Goal: Task Accomplishment & Management: Manage account settings

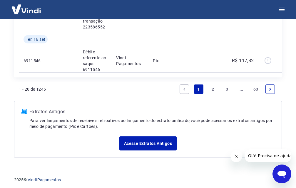
scroll to position [804, 0]
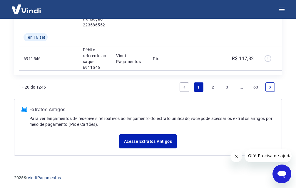
click at [213, 89] on link "2" at bounding box center [212, 87] width 9 height 9
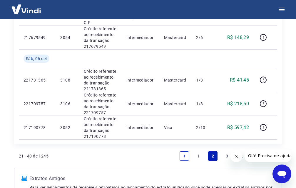
scroll to position [616, 0]
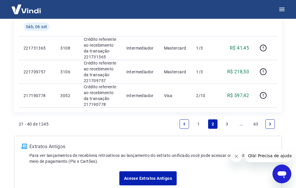
click at [225, 126] on link "3" at bounding box center [227, 124] width 9 height 9
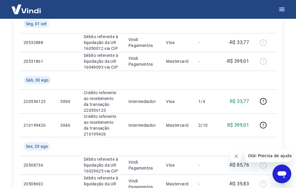
scroll to position [549, 0]
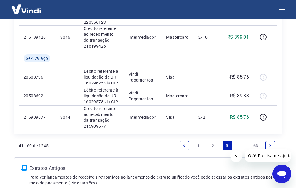
click at [216, 146] on link "2" at bounding box center [212, 145] width 9 height 9
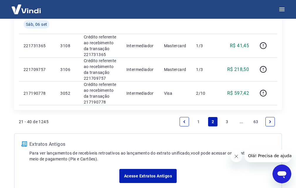
scroll to position [653, 0]
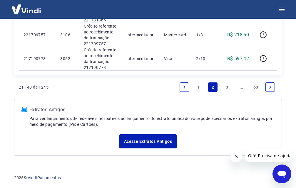
click at [198, 87] on link "1" at bounding box center [198, 87] width 9 height 9
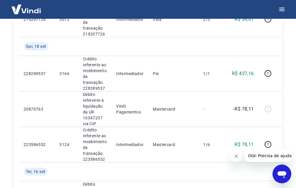
scroll to position [804, 0]
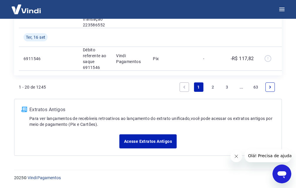
click at [227, 87] on link "3" at bounding box center [227, 87] width 9 height 9
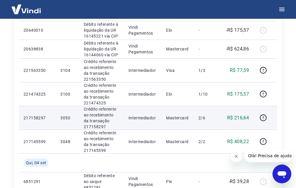
scroll to position [137, 0]
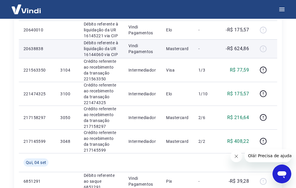
click at [244, 46] on p "-R$ 624,86" at bounding box center [237, 48] width 23 height 7
click at [262, 48] on div at bounding box center [265, 48] width 14 height 9
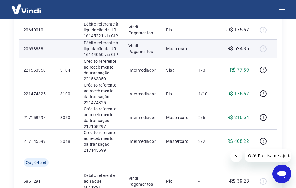
click at [247, 47] on p "-R$ 624,86" at bounding box center [237, 48] width 23 height 7
click at [110, 51] on p "Débito referente à liquidação da UR 16144060 via CIP" at bounding box center [101, 49] width 35 height 18
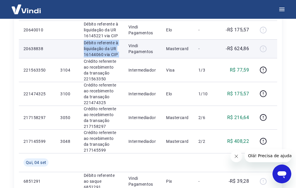
click at [110, 51] on p "Débito referente à liquidação da UR 16144060 via CIP" at bounding box center [101, 49] width 35 height 18
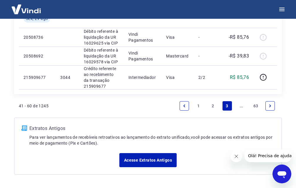
scroll to position [608, 0]
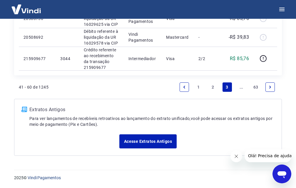
click at [271, 86] on icon "Next page" at bounding box center [270, 87] width 4 height 4
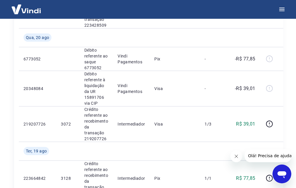
scroll to position [855, 0]
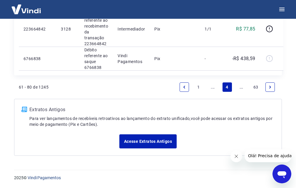
click at [270, 87] on icon "Next page" at bounding box center [270, 87] width 4 height 4
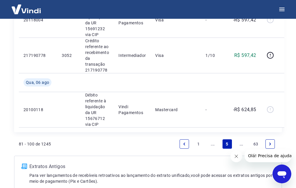
scroll to position [848, 0]
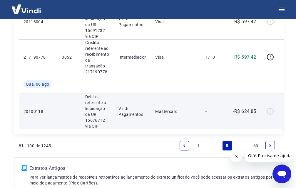
click at [241, 113] on p "-R$ 624,85" at bounding box center [244, 111] width 23 height 7
click at [240, 113] on p "-R$ 624,85" at bounding box center [244, 111] width 23 height 7
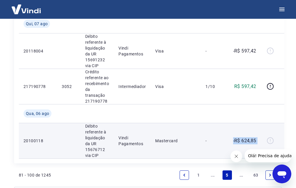
scroll to position [789, 0]
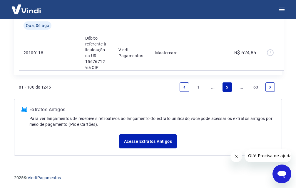
click at [273, 87] on link "Next page" at bounding box center [270, 87] width 9 height 9
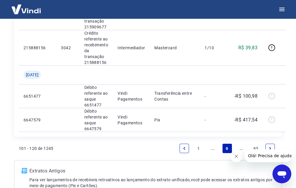
scroll to position [750, 0]
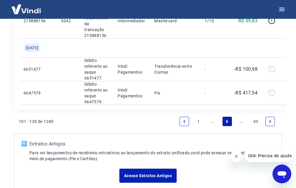
click at [270, 116] on li "Pagination" at bounding box center [270, 122] width 14 height 14
click at [274, 123] on link "Next page" at bounding box center [270, 121] width 9 height 9
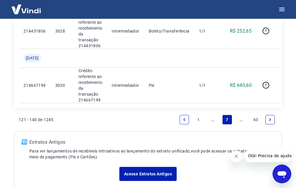
scroll to position [942, 0]
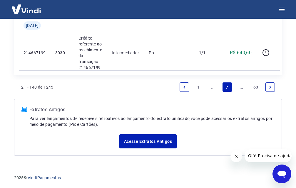
click at [271, 82] on li "Pagination" at bounding box center [270, 87] width 14 height 14
click at [269, 85] on link "Next page" at bounding box center [270, 87] width 9 height 9
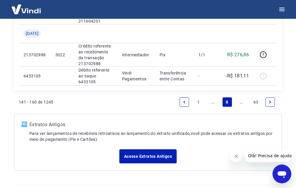
scroll to position [698, 0]
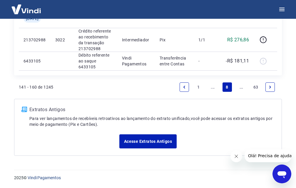
click at [184, 89] on link "Previous page" at bounding box center [184, 87] width 9 height 9
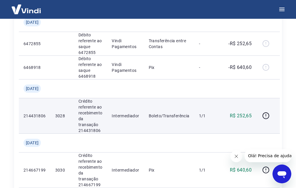
scroll to position [942, 0]
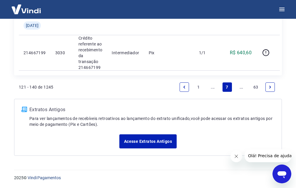
click at [181, 86] on link "Previous page" at bounding box center [184, 87] width 9 height 9
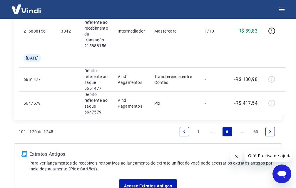
scroll to position [755, 0]
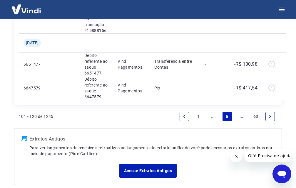
click at [187, 117] on link "Previous page" at bounding box center [184, 116] width 9 height 9
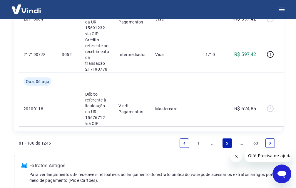
scroll to position [853, 0]
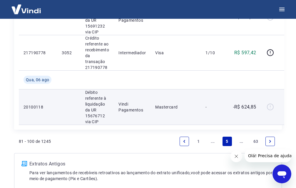
click at [245, 108] on p "-R$ 624,85" at bounding box center [244, 107] width 23 height 7
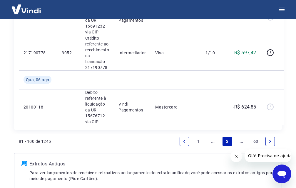
drag, startPoint x: 186, startPoint y: 141, endPoint x: 218, endPoint y: 136, distance: 32.6
click at [186, 140] on icon "Previous page" at bounding box center [184, 142] width 4 height 4
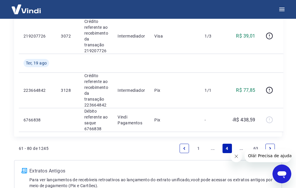
scroll to position [823, 0]
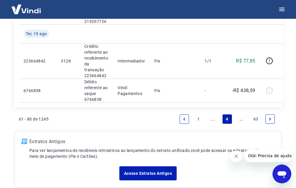
click at [183, 122] on link "Previous page" at bounding box center [184, 119] width 9 height 9
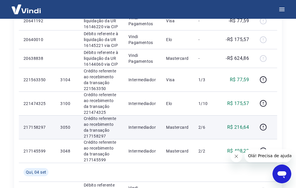
scroll to position [137, 0]
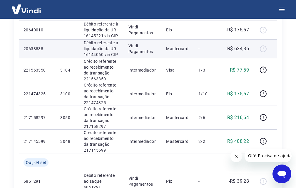
click at [241, 47] on p "-R$ 624,86" at bounding box center [237, 48] width 23 height 7
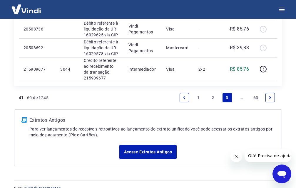
scroll to position [608, 0]
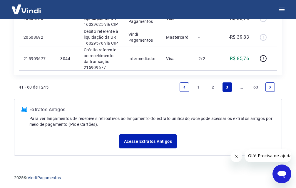
click at [197, 88] on link "1" at bounding box center [198, 87] width 9 height 9
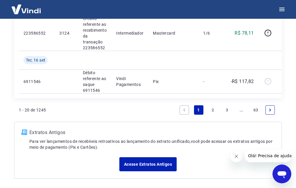
scroll to position [782, 0]
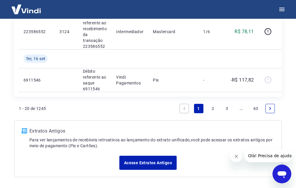
click at [209, 109] on link "2" at bounding box center [212, 108] width 9 height 9
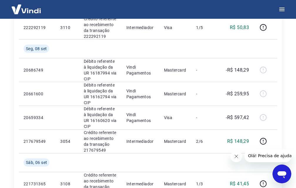
scroll to position [505, 0]
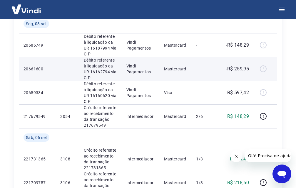
click at [241, 66] on p "-R$ 259,95" at bounding box center [237, 69] width 23 height 7
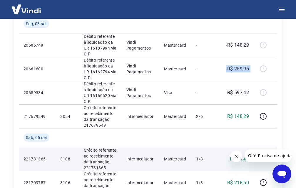
click at [241, 69] on p "-R$ 259,95" at bounding box center [237, 69] width 23 height 7
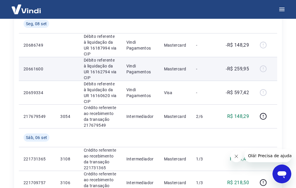
click at [103, 69] on p "Débito referente à liquidação da UR 16162794 via CIP" at bounding box center [100, 69] width 33 height 24
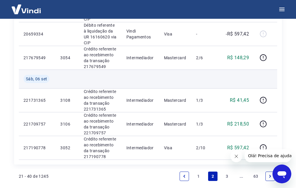
scroll to position [534, 0]
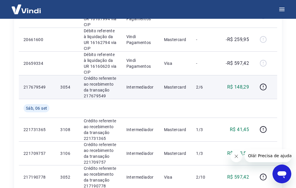
click at [95, 98] on p "Crédito referente ao recebimento da transação 217679549" at bounding box center [100, 88] width 33 height 24
copy p "217679549"
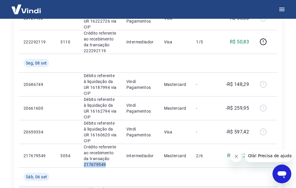
scroll to position [475, 0]
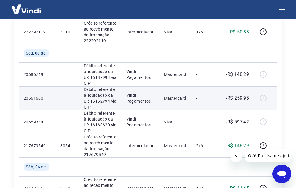
click at [228, 102] on td "-R$ 259,95" at bounding box center [236, 98] width 36 height 24
click at [231, 98] on p "-R$ 259,95" at bounding box center [237, 98] width 23 height 7
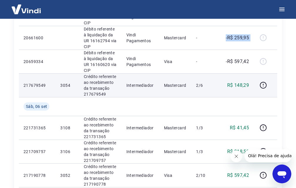
scroll to position [563, 0]
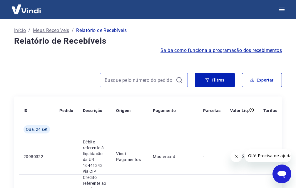
click at [131, 83] on input at bounding box center [139, 80] width 69 height 9
click at [37, 14] on img at bounding box center [26, 9] width 38 height 18
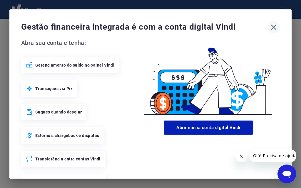
click at [269, 24] on icon "button" at bounding box center [273, 27] width 9 height 9
